Goal: Navigation & Orientation: Find specific page/section

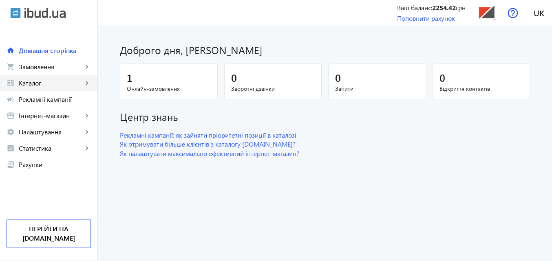
click at [26, 81] on span "Каталог" at bounding box center [51, 83] width 64 height 8
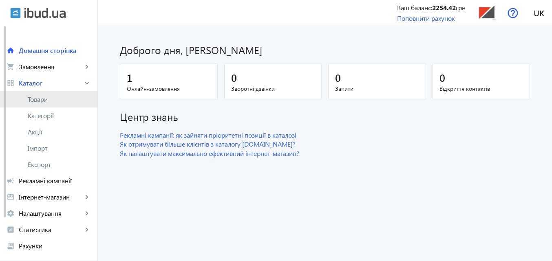
click at [40, 99] on span "Товари" at bounding box center [59, 99] width 63 height 8
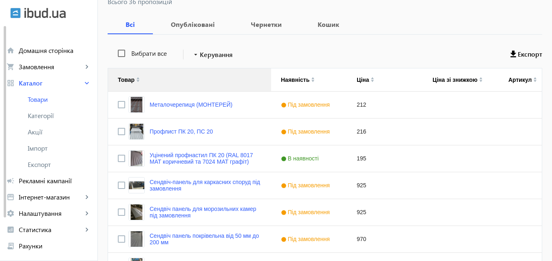
scroll to position [122, 0]
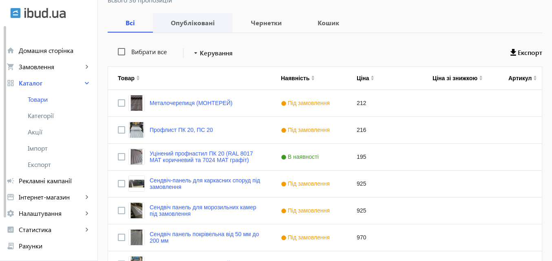
click at [194, 24] on b "Опубліковані" at bounding box center [193, 23] width 60 height 7
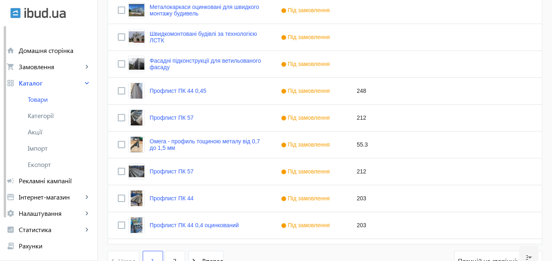
scroll to position [836, 0]
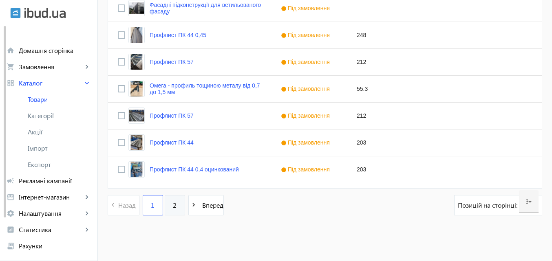
click at [174, 210] on link "2" at bounding box center [175, 205] width 20 height 20
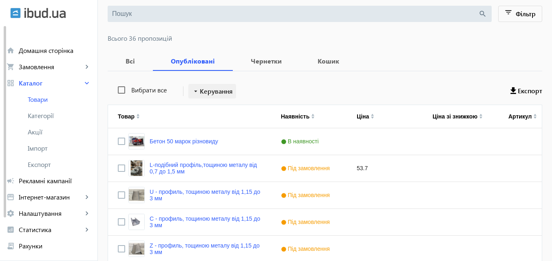
scroll to position [190, 0]
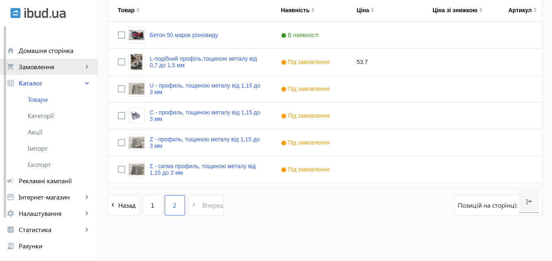
click at [19, 66] on span "Замовлення" at bounding box center [51, 67] width 64 height 8
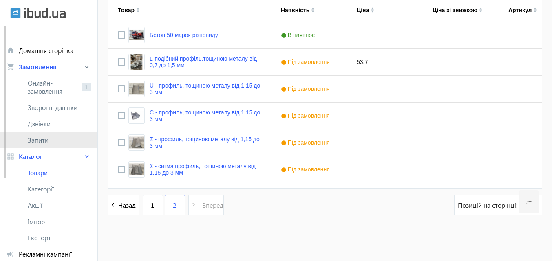
click at [37, 140] on span "Запити" at bounding box center [59, 140] width 63 height 8
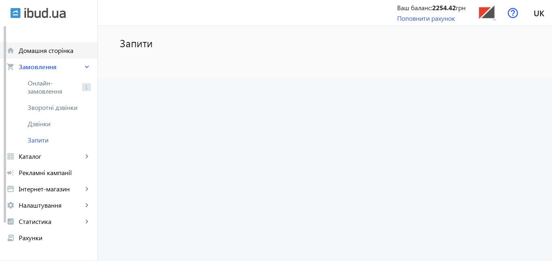
click at [27, 50] on span "Домашня сторінка" at bounding box center [55, 50] width 72 height 8
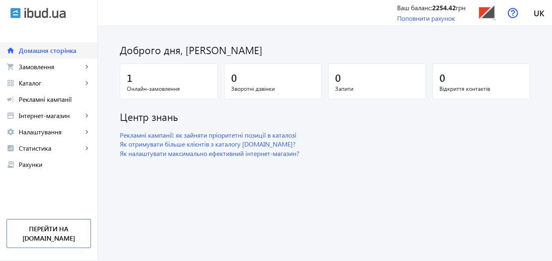
click at [33, 50] on span "Домашня сторінка" at bounding box center [55, 50] width 72 height 8
click at [15, 13] on img at bounding box center [15, 13] width 11 height 11
click at [62, 239] on link "Перейти на [DOMAIN_NAME]" at bounding box center [49, 233] width 84 height 29
click at [43, 84] on span "Каталог" at bounding box center [51, 83] width 64 height 8
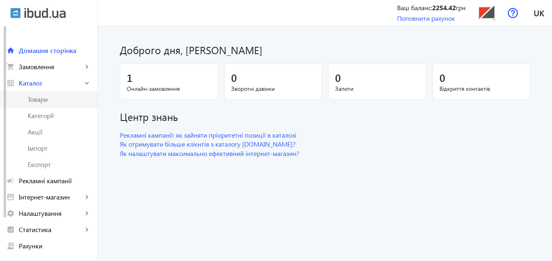
click at [47, 101] on span "Товари" at bounding box center [59, 99] width 63 height 8
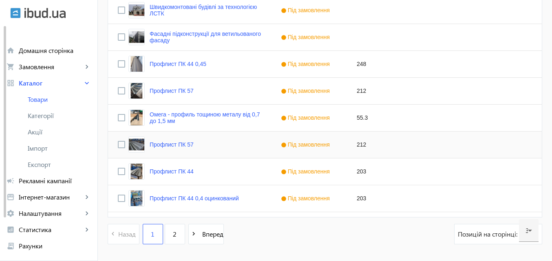
scroll to position [836, 0]
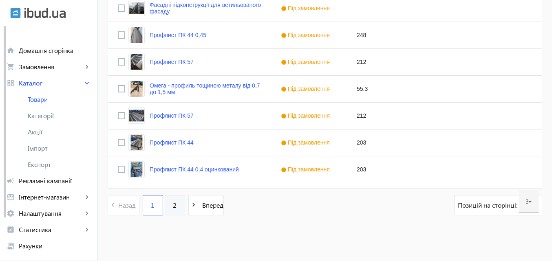
click at [181, 205] on pagination-template "navigate_before Назад 1 2 navigate_next Вперед" at bounding box center [166, 205] width 116 height 20
click at [170, 200] on link "2" at bounding box center [175, 205] width 20 height 20
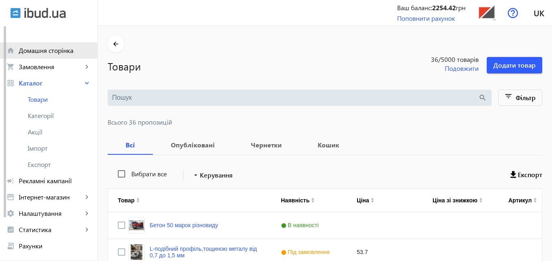
click at [23, 47] on span "Домашня сторінка" at bounding box center [55, 50] width 72 height 8
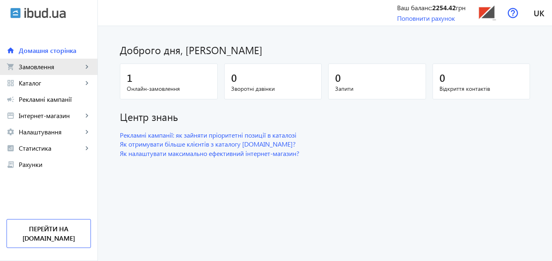
click at [20, 70] on span "Замовлення" at bounding box center [51, 67] width 64 height 8
